Goal: Task Accomplishment & Management: Use online tool/utility

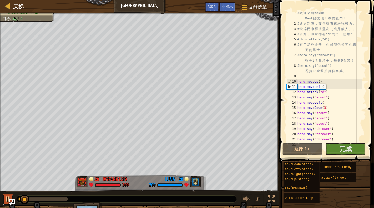
click at [8, 196] on div at bounding box center [7, 199] width 7 height 7
click at [5, 197] on div at bounding box center [7, 199] width 7 height 7
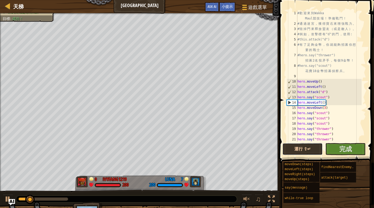
click at [303, 147] on button "運行 ⇧↵" at bounding box center [302, 149] width 40 height 12
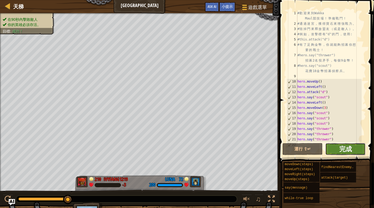
click at [340, 151] on span "完成" at bounding box center [345, 149] width 13 height 8
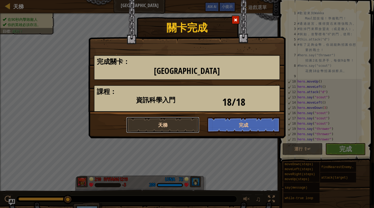
click at [165, 127] on button "天梯" at bounding box center [162, 125] width 73 height 16
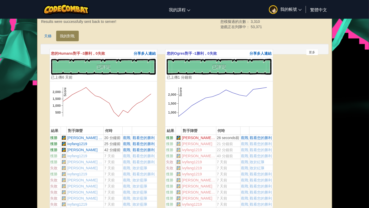
scroll to position [64, 0]
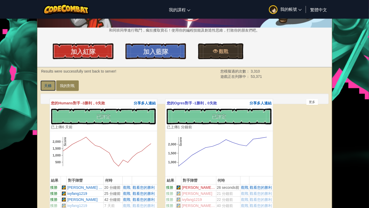
click at [45, 87] on link "天梯" at bounding box center [47, 85] width 15 height 11
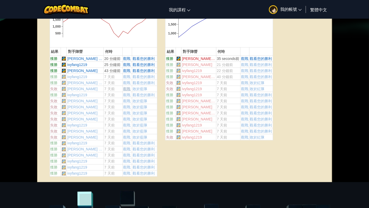
scroll to position [68, 0]
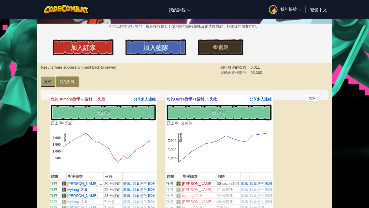
click at [45, 83] on link "天梯" at bounding box center [47, 81] width 15 height 11
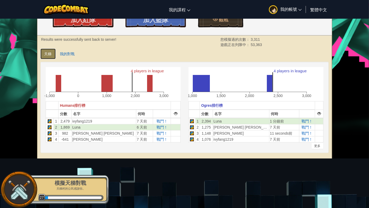
scroll to position [129, 0]
